Goal: Navigation & Orientation: Go to known website

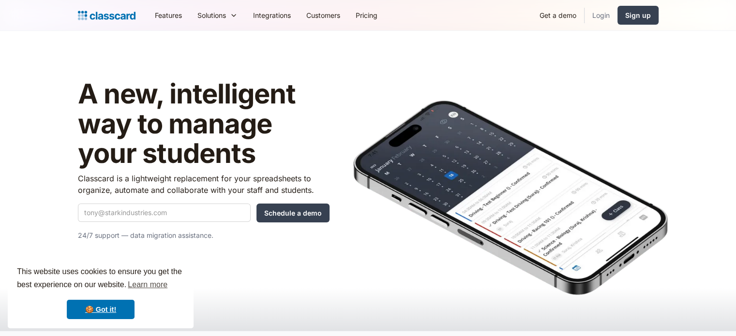
click at [595, 19] on link "Login" at bounding box center [601, 15] width 33 height 22
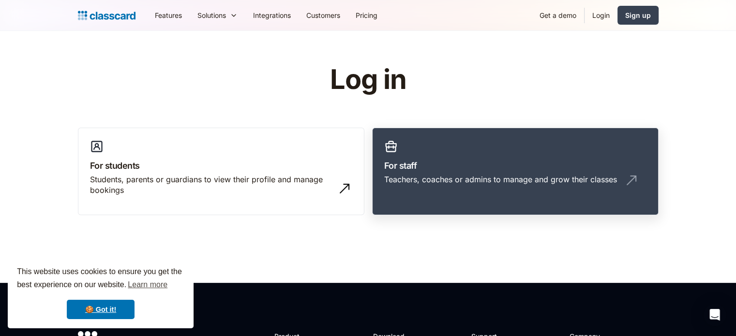
click at [427, 141] on link "For staff Teachers, coaches or admins to manage and grow their classes" at bounding box center [515, 172] width 286 height 88
